Goal: Task Accomplishment & Management: Manage account settings

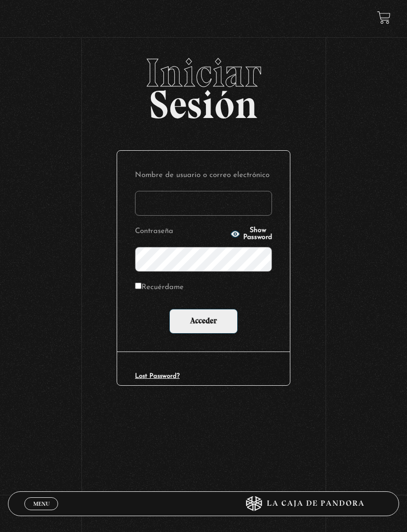
type input "[EMAIL_ADDRESS][DOMAIN_NAME]"
click at [203, 323] on input "Acceder" at bounding box center [203, 321] width 68 height 25
click at [246, 233] on span "Show Password" at bounding box center [257, 234] width 29 height 14
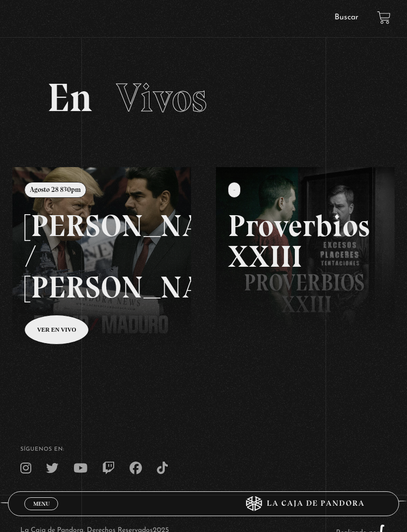
click at [47, 507] on link "Menu Cerrar" at bounding box center [41, 504] width 34 height 13
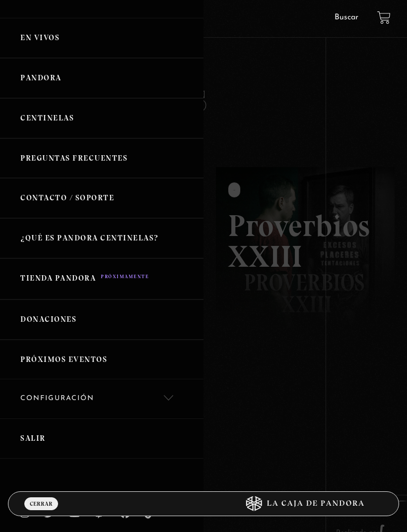
scroll to position [69, 0]
click at [64, 441] on link "Salir" at bounding box center [101, 439] width 203 height 40
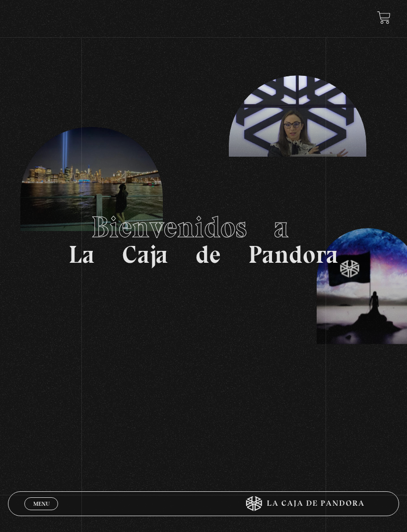
click at [40, 502] on span "Menu" at bounding box center [41, 504] width 16 height 6
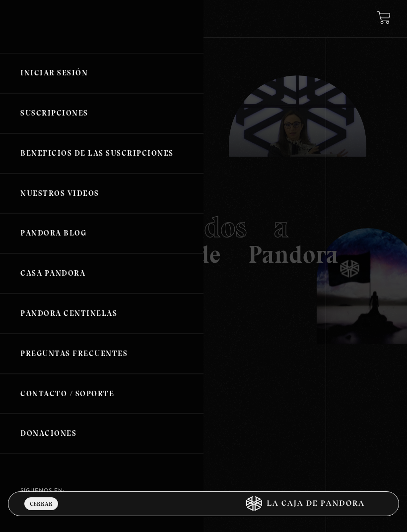
click at [70, 79] on link "Iniciar Sesión" at bounding box center [101, 73] width 203 height 40
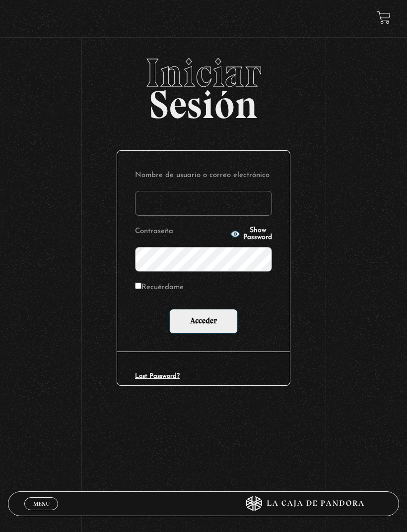
type input "[EMAIL_ADDRESS][DOMAIN_NAME]"
click at [258, 234] on span "Show Password" at bounding box center [257, 234] width 29 height 14
